Goal: Transaction & Acquisition: Purchase product/service

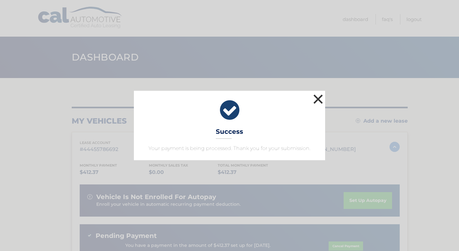
click at [318, 100] on button "×" at bounding box center [318, 99] width 13 height 13
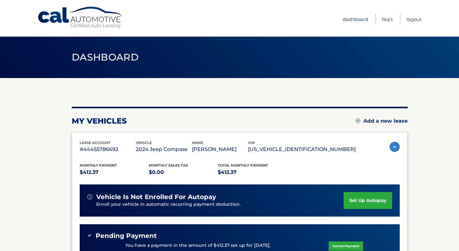
click at [354, 20] on link "Dashboard" at bounding box center [356, 19] width 26 height 11
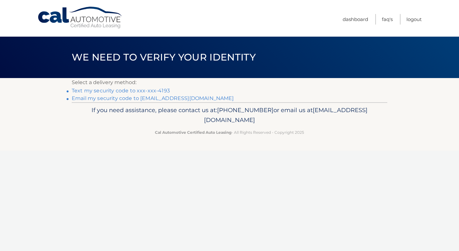
click at [152, 90] on link "Text my security code to xxx-xxx-4193" at bounding box center [121, 91] width 98 height 6
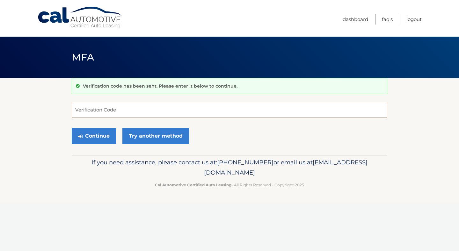
click at [99, 110] on input "Verification Code" at bounding box center [230, 110] width 316 height 16
type input "548435"
click at [94, 137] on button "Continue" at bounding box center [94, 136] width 44 height 16
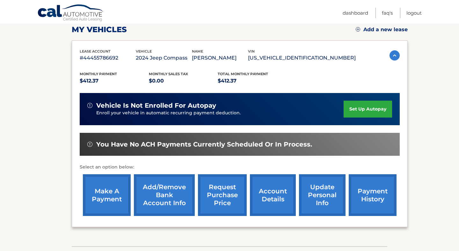
scroll to position [95, 0]
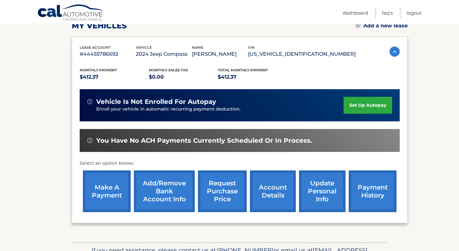
click at [102, 205] on link "make a payment" at bounding box center [107, 192] width 48 height 42
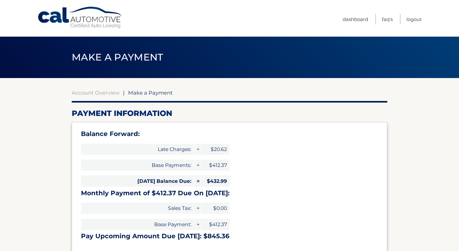
select select "NzIyMTFkZDgtMjIzZC00NTRkLWE0NGItMzJlMjg0ZTNjOWM3"
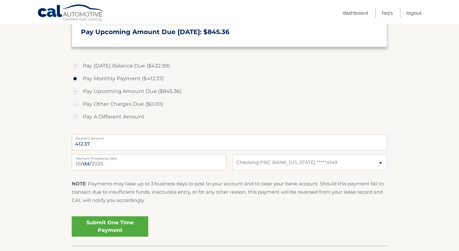
scroll to position [204, 0]
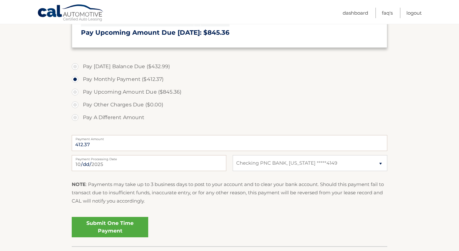
click at [120, 227] on link "Submit One Time Payment" at bounding box center [110, 227] width 77 height 20
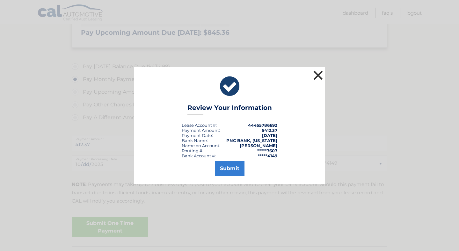
click at [319, 76] on button "×" at bounding box center [318, 75] width 13 height 13
